Goal: Entertainment & Leisure: Consume media (video, audio)

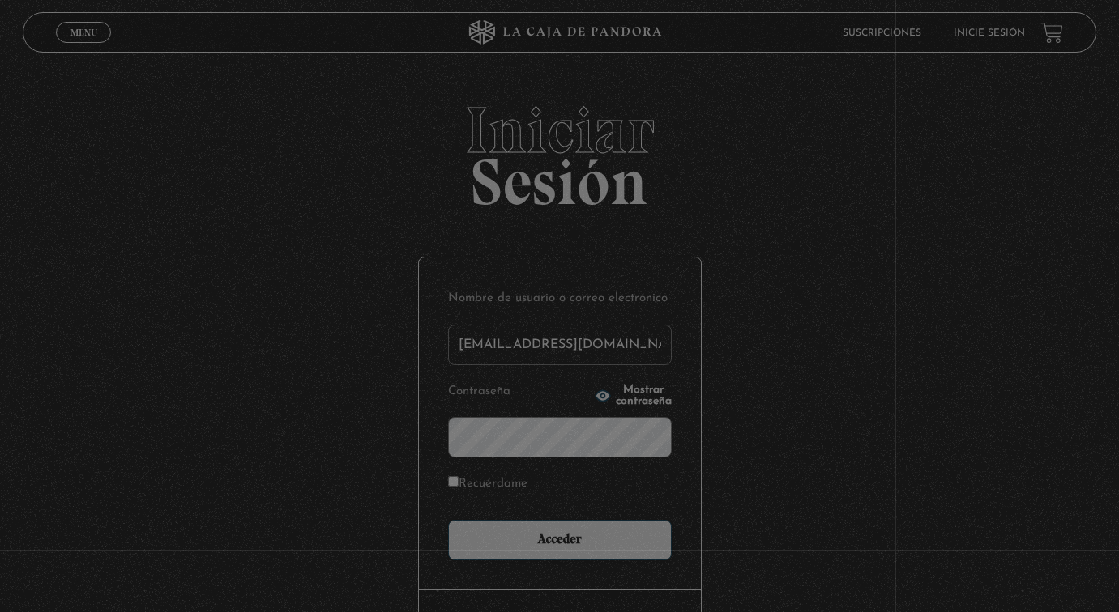
type input "melivr15@gmail.com"
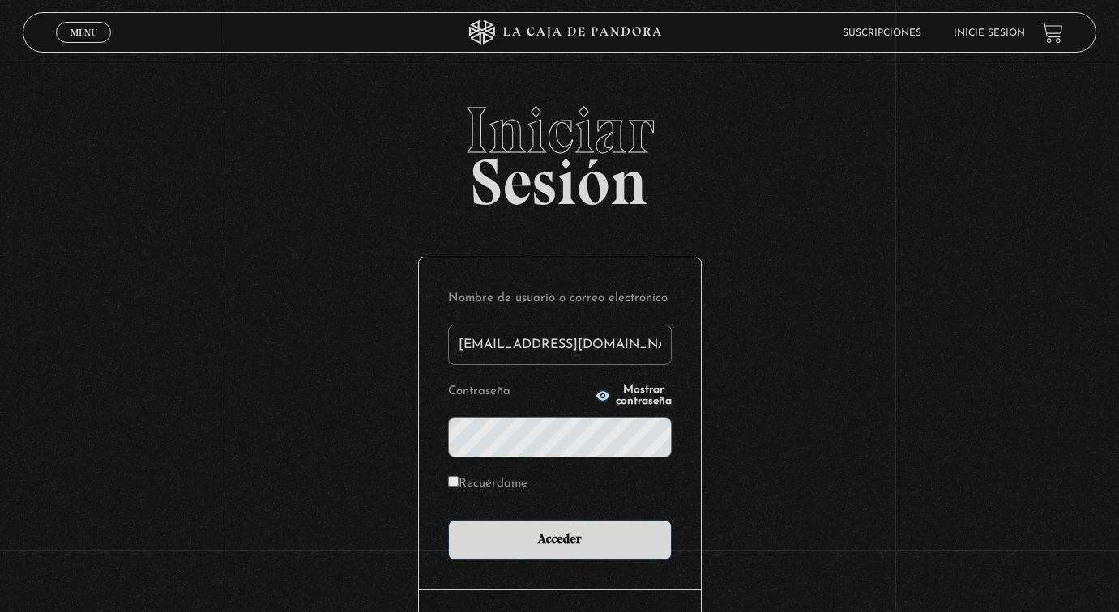
click at [565, 538] on input "Acceder" at bounding box center [560, 540] width 224 height 41
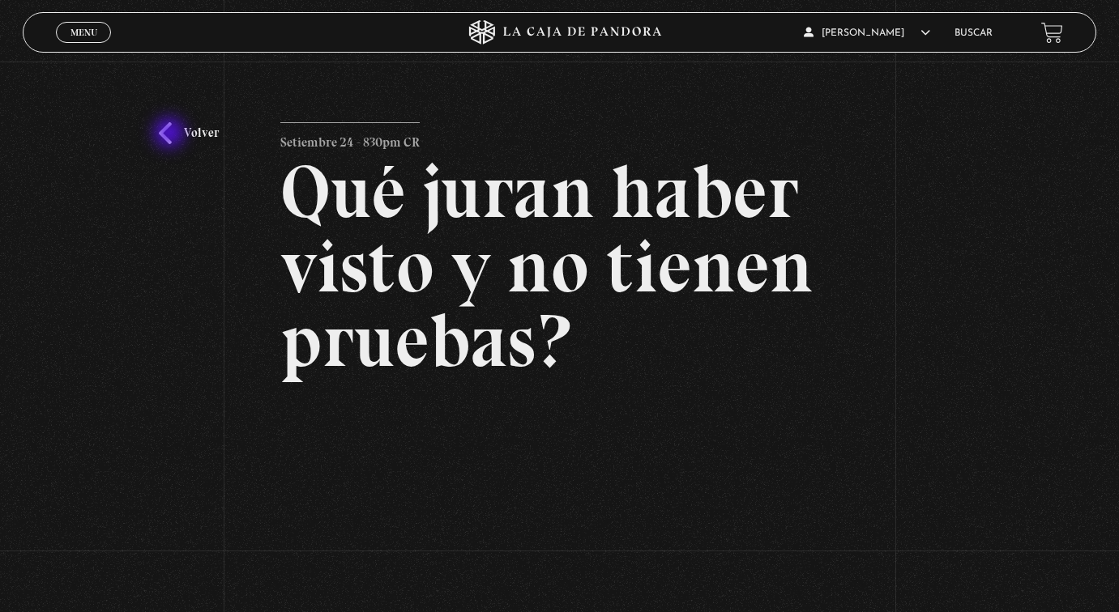
click at [171, 134] on link "Volver" at bounding box center [189, 133] width 60 height 22
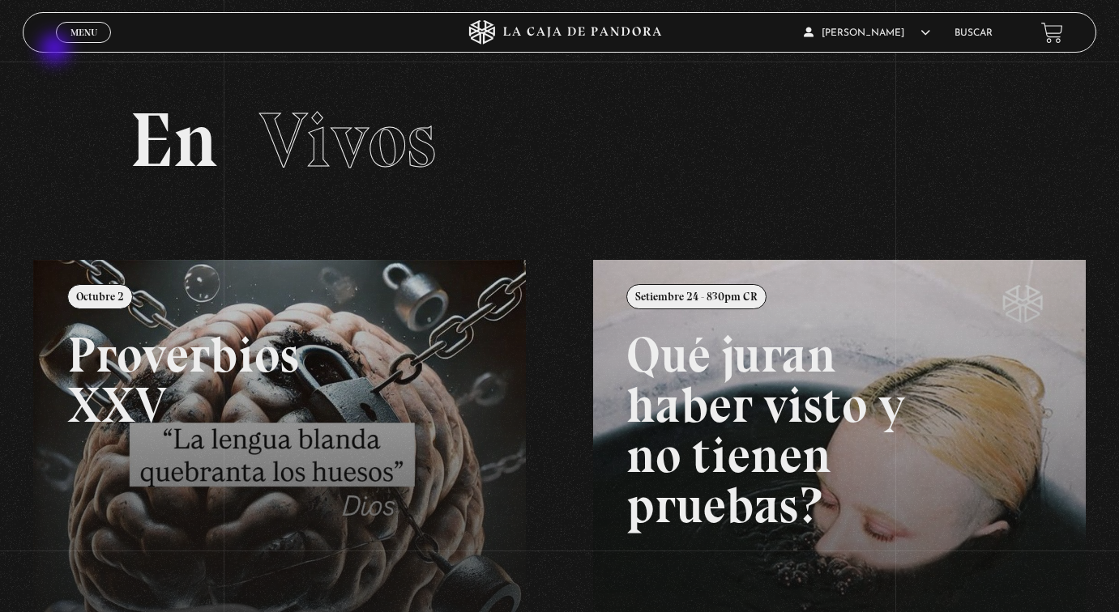
click at [91, 25] on link "Menu Cerrar" at bounding box center [83, 32] width 55 height 21
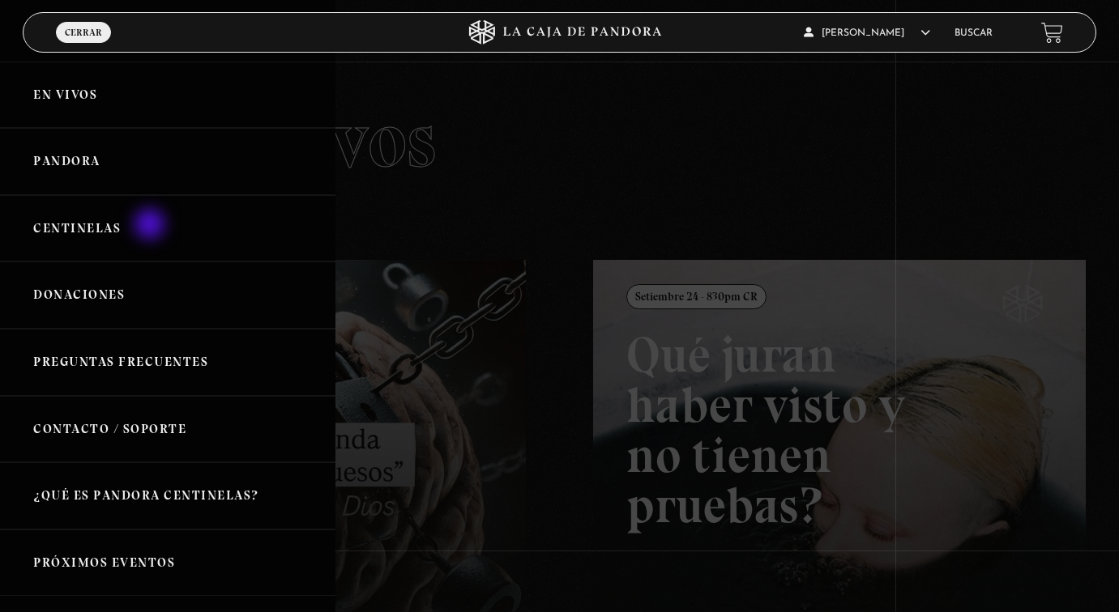
click at [151, 227] on link "Centinelas" at bounding box center [167, 228] width 335 height 67
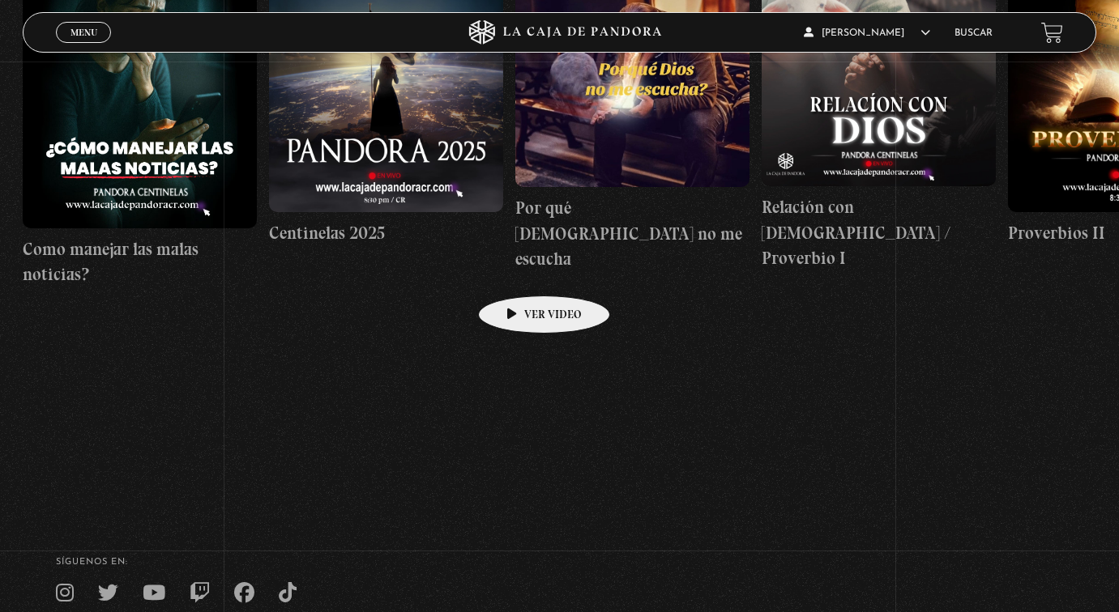
scroll to position [62, 0]
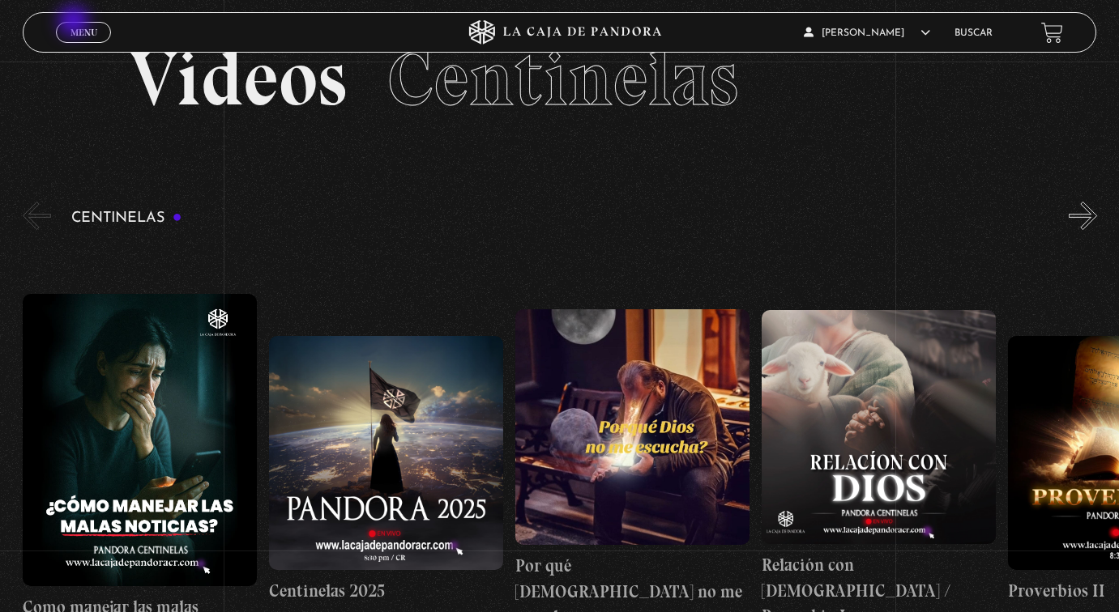
click at [75, 23] on link "Menu Cerrar" at bounding box center [83, 32] width 55 height 21
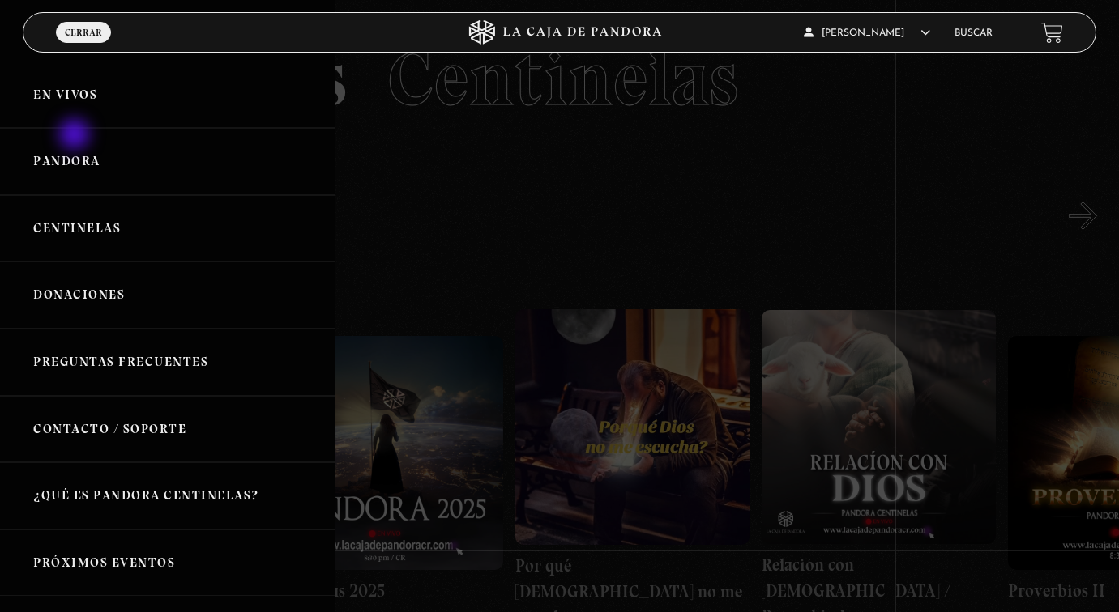
click at [77, 147] on link "Pandora" at bounding box center [167, 161] width 335 height 67
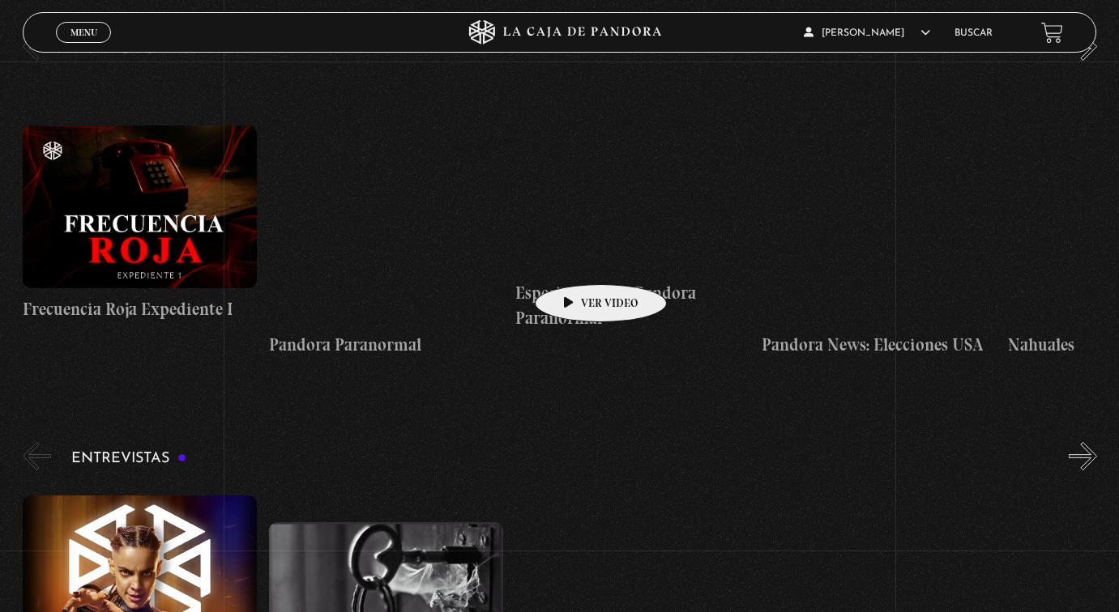
scroll to position [5644, 0]
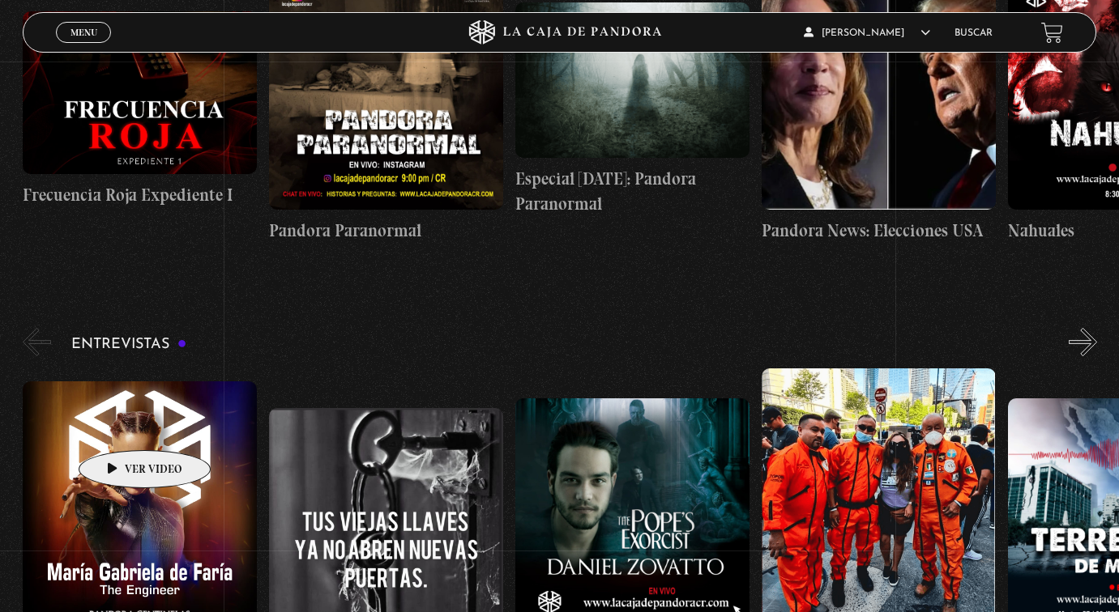
click at [119, 426] on figure at bounding box center [140, 528] width 234 height 292
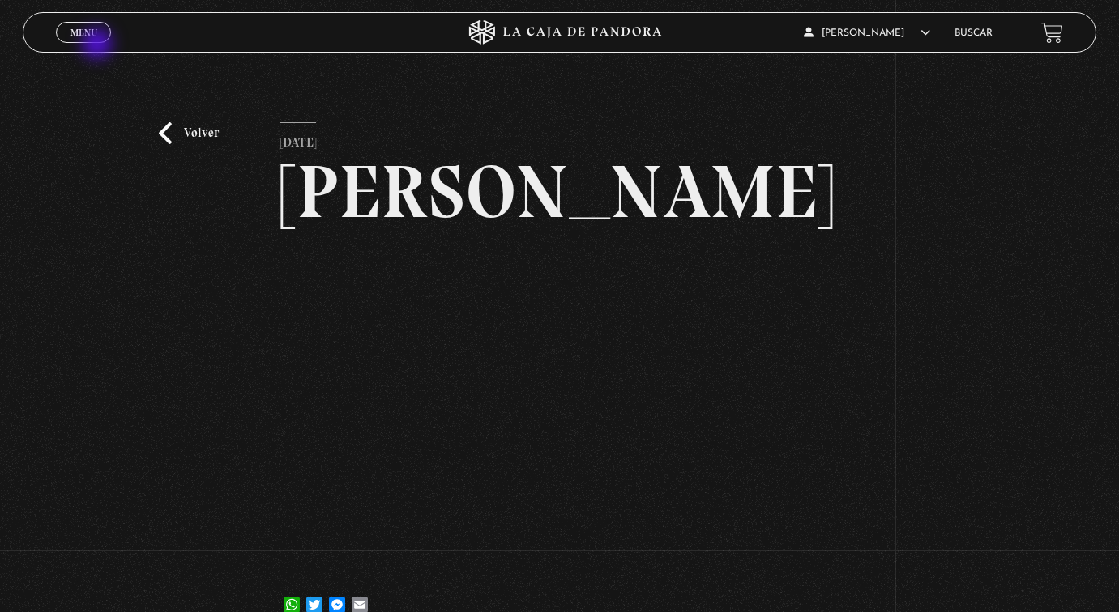
click at [99, 45] on div "Menu Cerrar" at bounding box center [223, 32] width 335 height 39
click at [100, 35] on link "Menu Cerrar" at bounding box center [83, 32] width 55 height 21
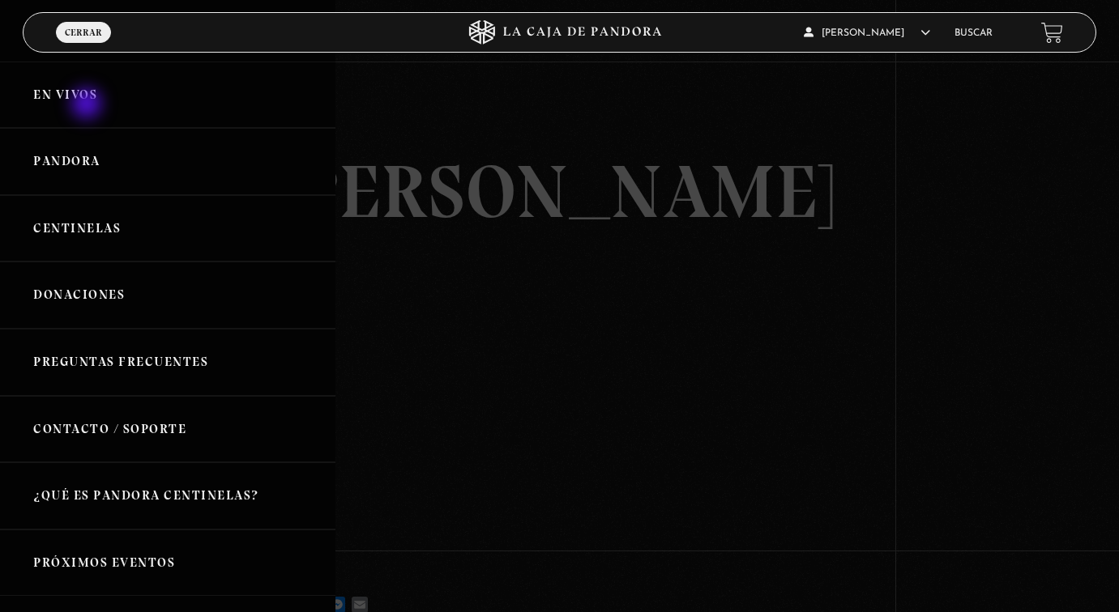
click at [88, 105] on link "En vivos" at bounding box center [167, 95] width 335 height 67
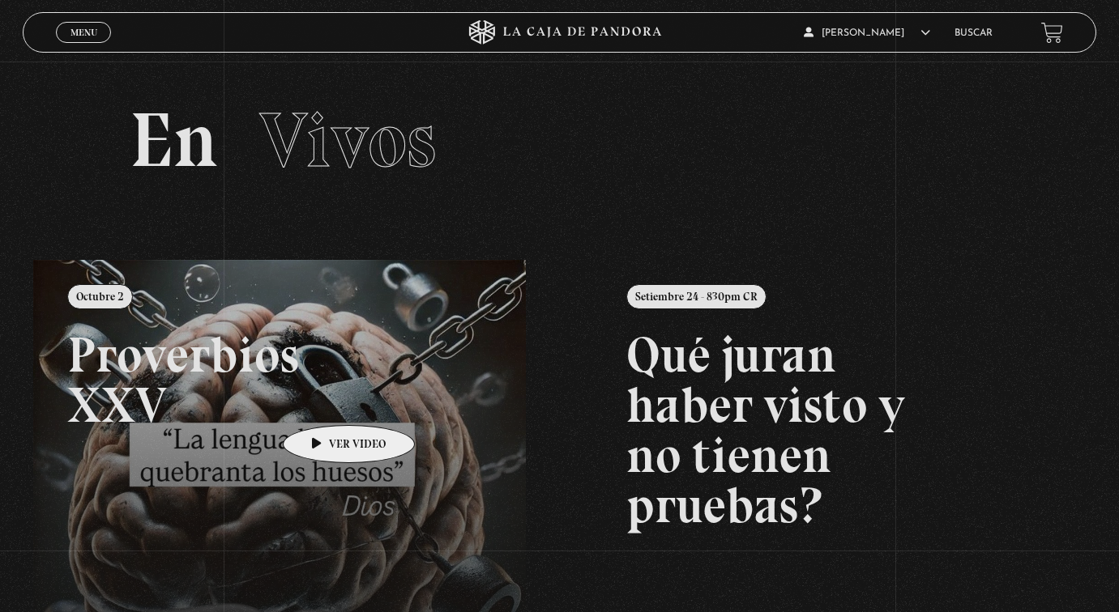
scroll to position [134, 0]
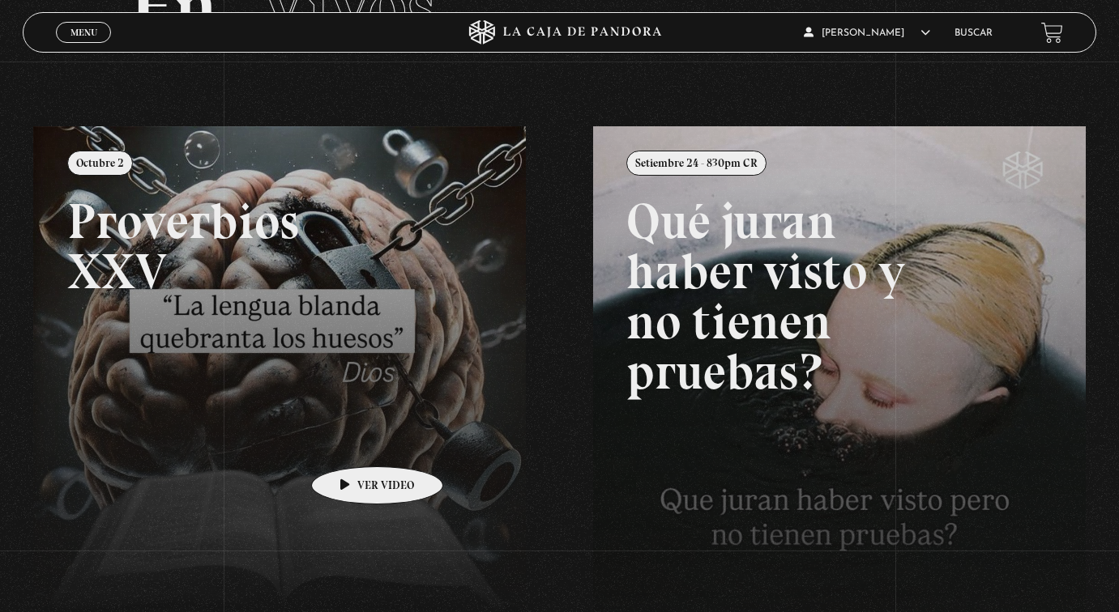
click at [352, 442] on link at bounding box center [592, 432] width 1119 height 612
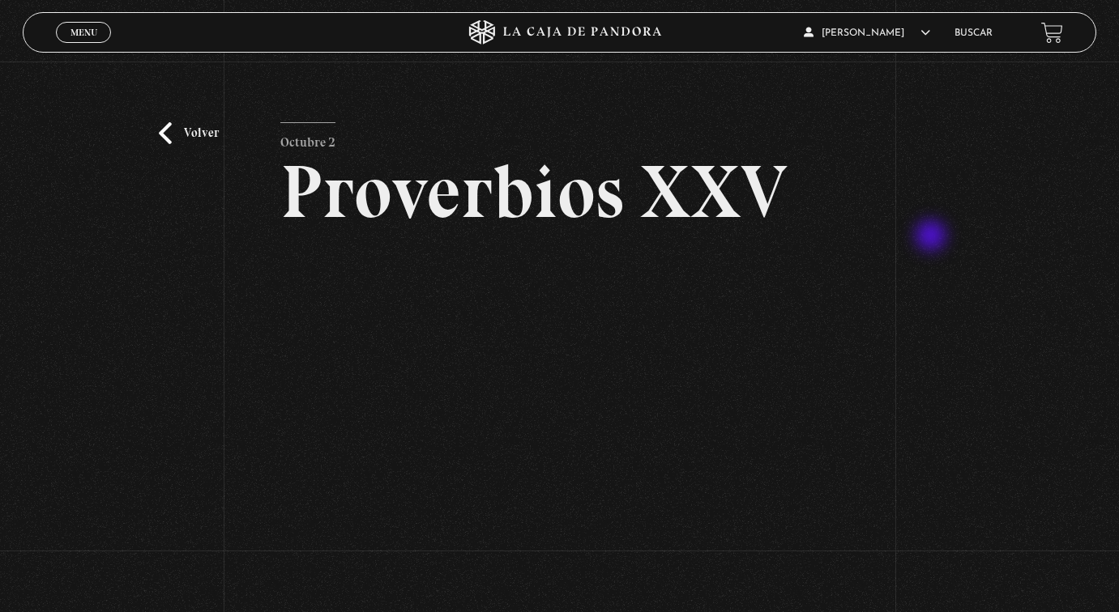
scroll to position [97, 0]
